Goal: Transaction & Acquisition: Purchase product/service

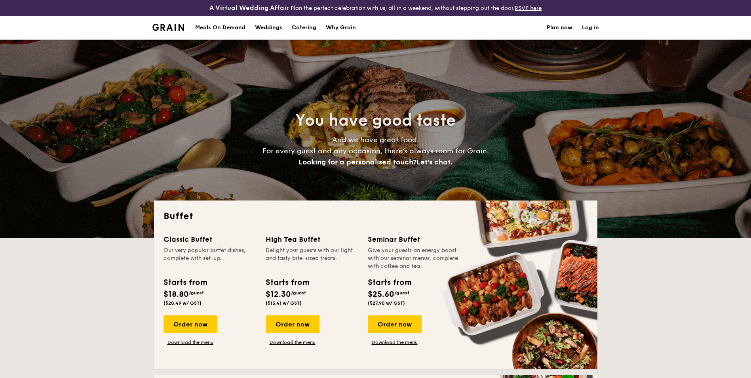
select select
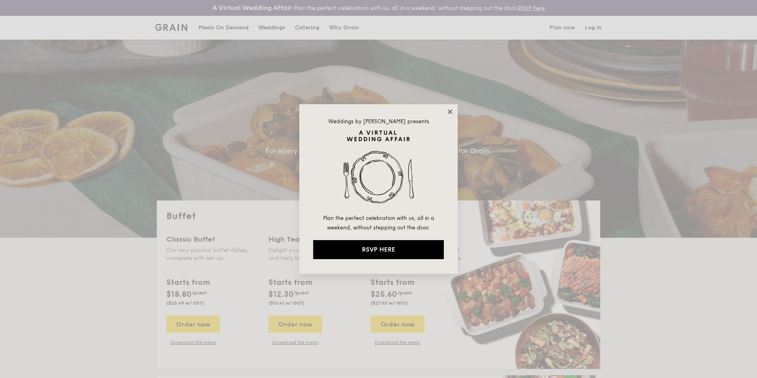
click at [451, 110] on icon at bounding box center [450, 111] width 7 height 7
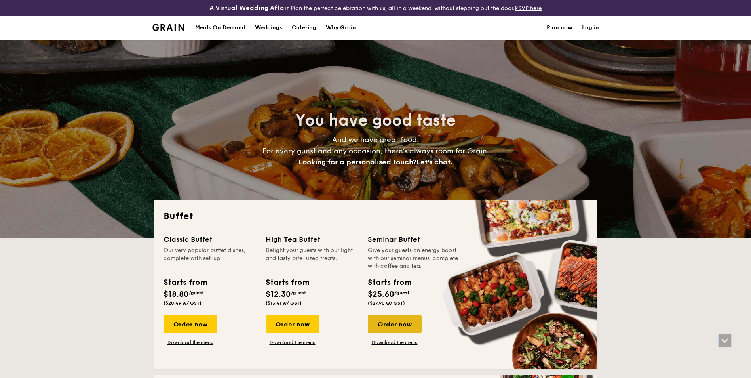
click at [382, 323] on div "Order now" at bounding box center [395, 323] width 54 height 17
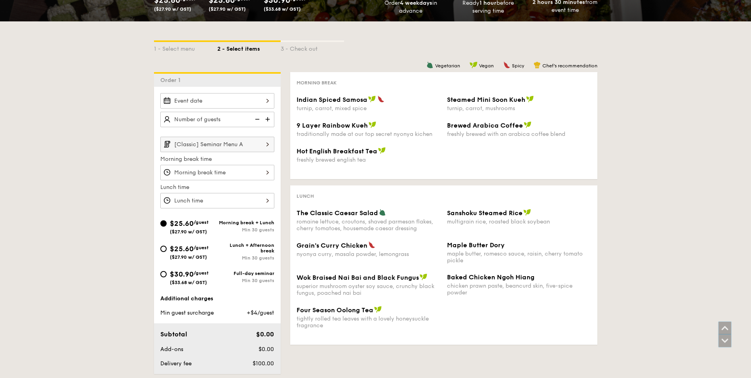
scroll to position [158, 0]
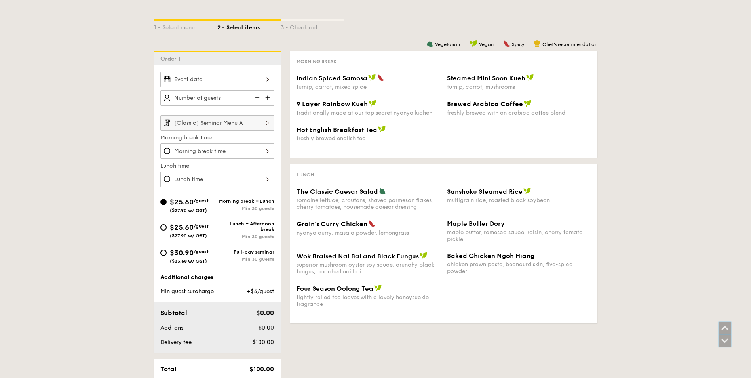
click at [656, 205] on div "1 - Select menu 2 - Select items 3 - Check out Order 1 [Classic] Seminar Menu A…" at bounding box center [375, 218] width 751 height 436
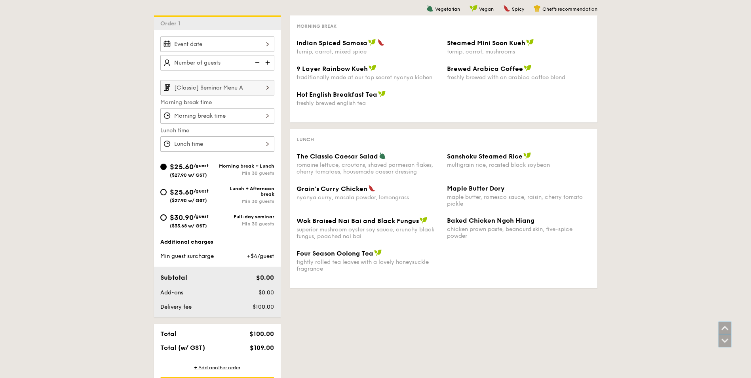
scroll to position [198, 0]
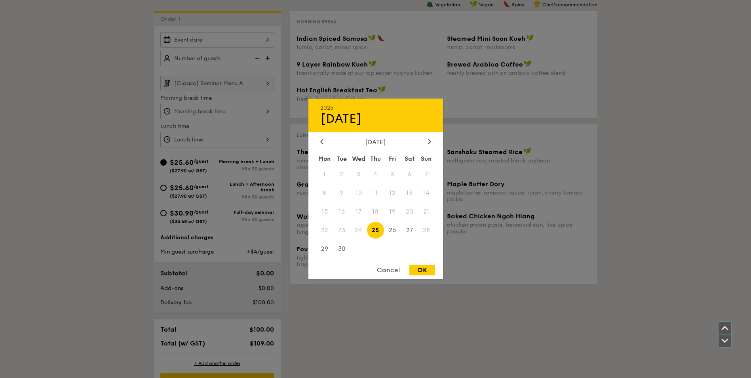
click at [233, 40] on div "2025 Sep [DATE] Tue Wed Thu Fri Sat Sun 1 2 3 4 5 6 7 8 9 10 11 12 13 14 15 16 …" at bounding box center [217, 39] width 114 height 15
click at [429, 140] on icon at bounding box center [429, 141] width 2 height 5
click at [384, 268] on div "Cancel" at bounding box center [388, 269] width 39 height 11
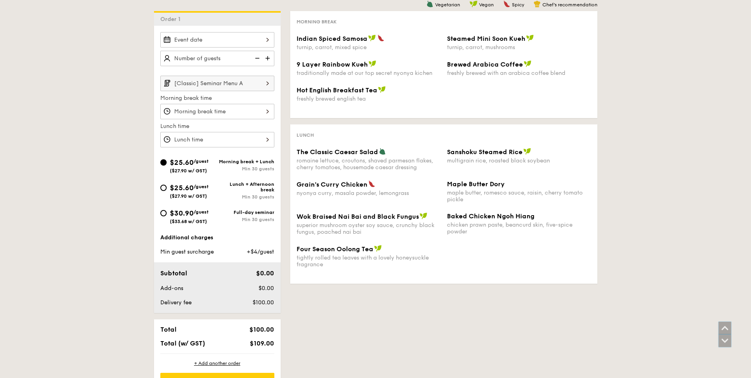
click at [504, 294] on div "1 - Select menu 2 - Select items 3 - Check out Order 1 [Classic] Seminar Menu A…" at bounding box center [376, 178] width 456 height 436
click at [160, 212] on div "$30.90 /guest ($33.68 w/ GST)" at bounding box center [188, 215] width 57 height 17
click at [160, 212] on input "$30.90 /guest ($33.68 w/ GST) Full-day seminar Min 30 guests" at bounding box center [163, 213] width 6 height 6
radio input "true"
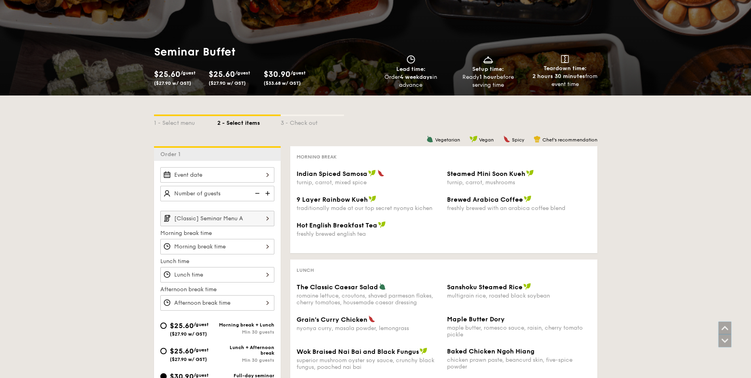
scroll to position [40, 0]
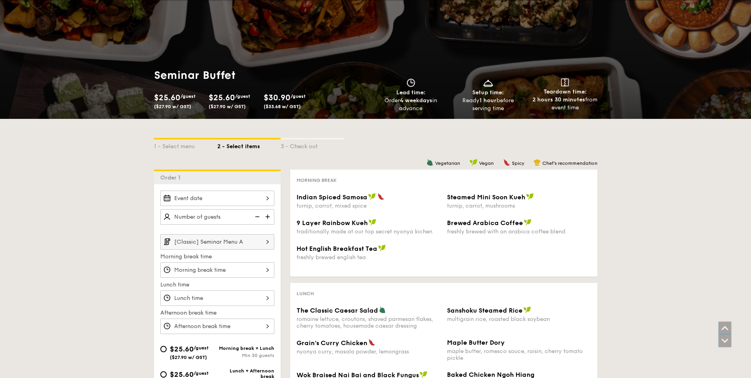
click at [202, 297] on div at bounding box center [217, 297] width 114 height 15
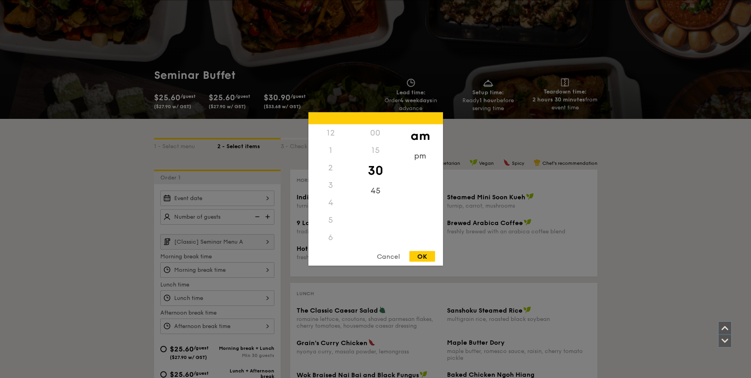
scroll to position [87, 0]
click at [125, 264] on div at bounding box center [375, 189] width 751 height 378
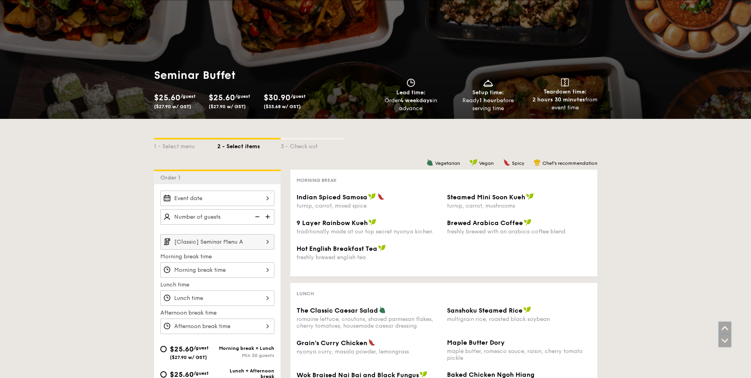
select select
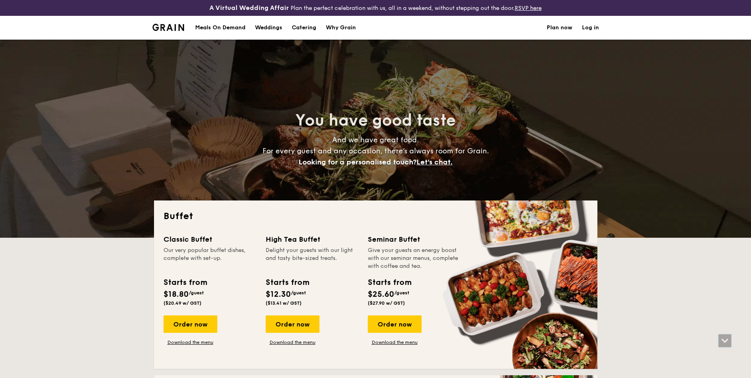
click at [304, 25] on h1 "Catering" at bounding box center [304, 28] width 25 height 24
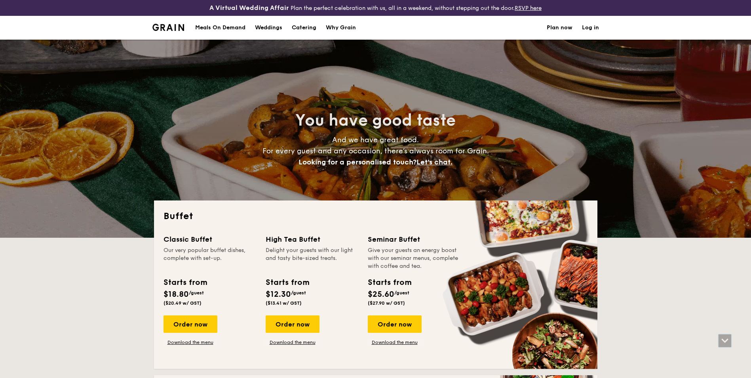
click at [304, 29] on h1 "Catering" at bounding box center [304, 28] width 25 height 24
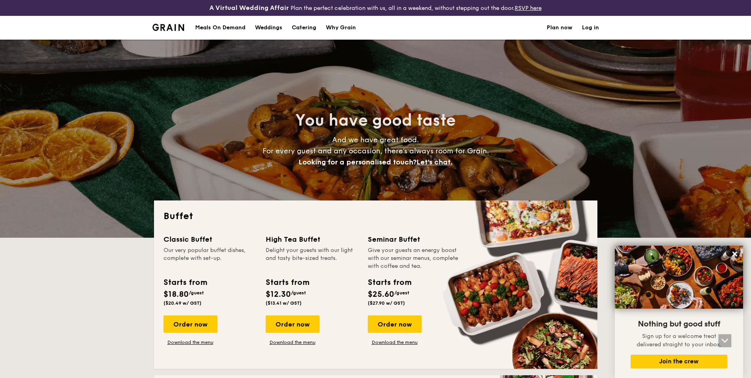
click at [301, 29] on h1 "Catering" at bounding box center [304, 28] width 25 height 24
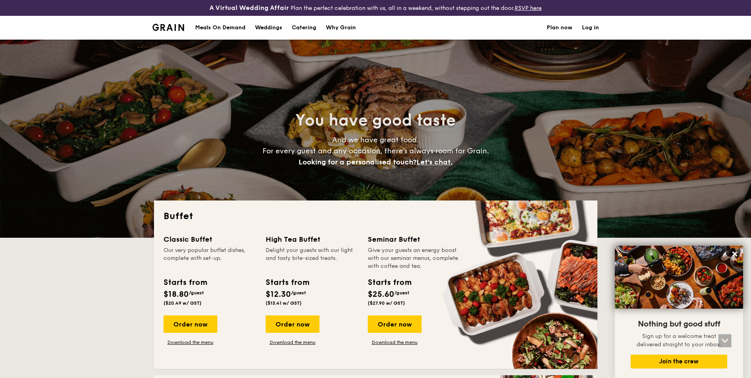
click at [561, 26] on link "Plan now" at bounding box center [560, 28] width 26 height 24
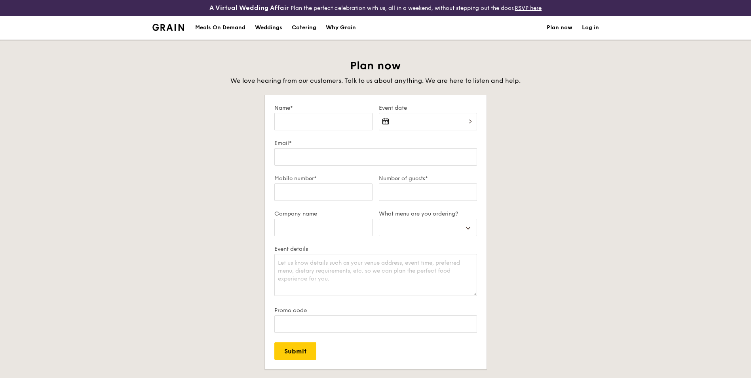
select select
click at [455, 198] on input "Number of guests*" at bounding box center [428, 191] width 98 height 17
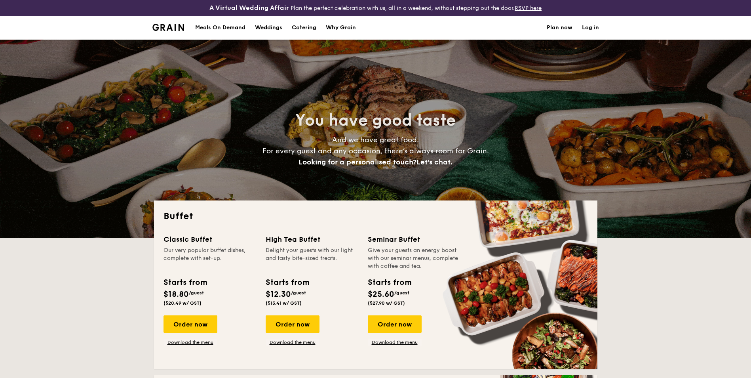
select select
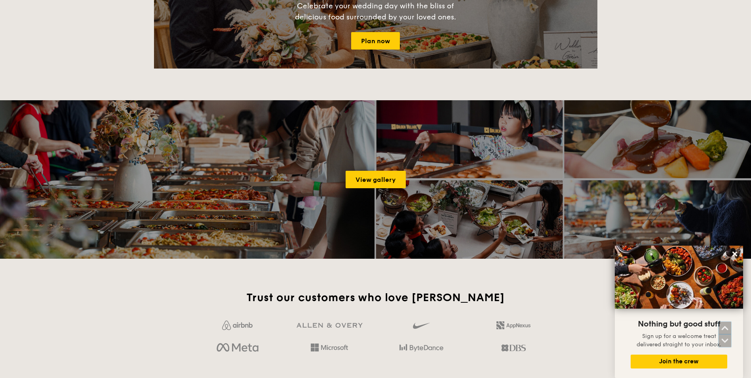
scroll to position [752, 0]
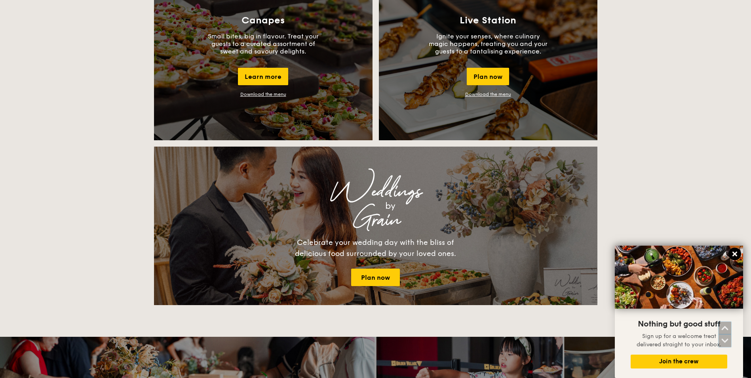
click at [734, 253] on icon at bounding box center [734, 253] width 5 height 5
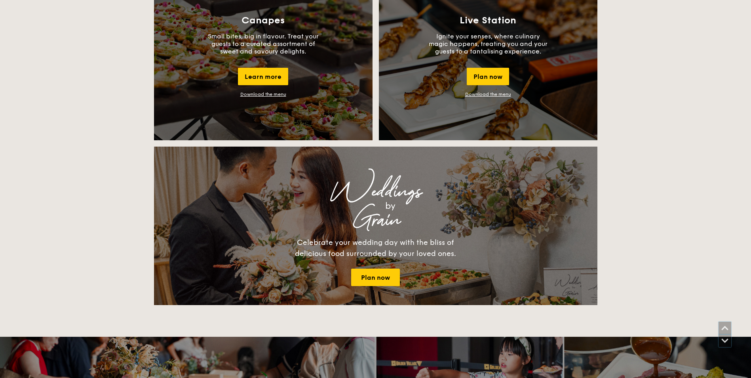
click at [663, 211] on div "Buffet Classic Buffet Our very popular buffet dishes, complete with set-up. Sta…" at bounding box center [375, 221] width 751 height 1546
